Goal: Find specific page/section: Find specific page/section

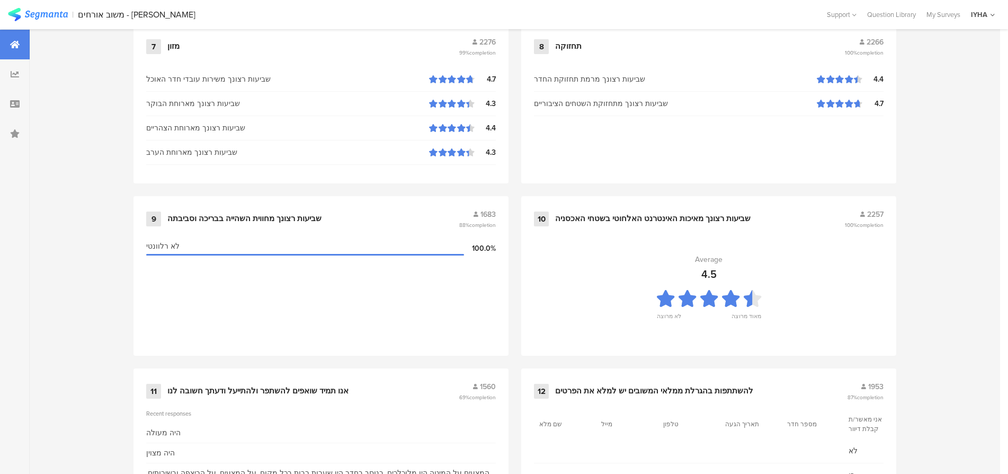
scroll to position [1080, 0]
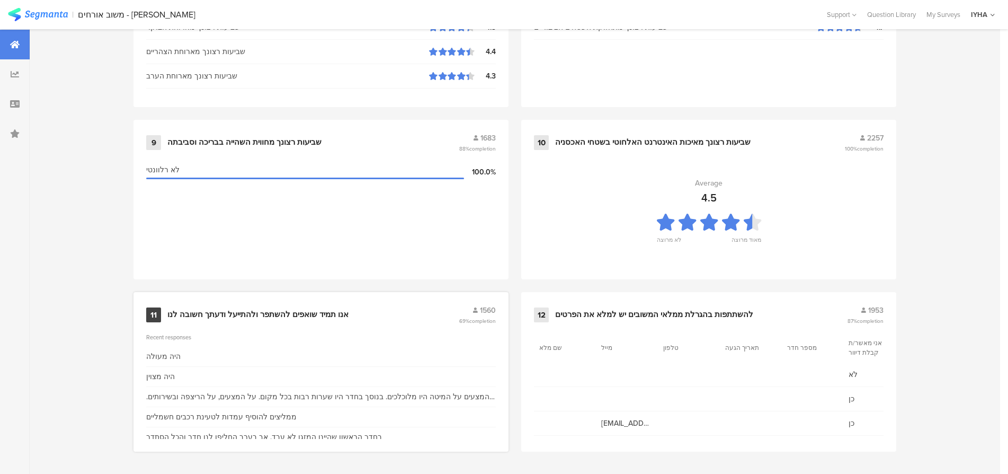
click at [284, 312] on div "אנו תמיד שואפים להשתפר ולהתייעל ודעתך חשובה לנו" at bounding box center [257, 314] width 181 height 11
